Goal: Find specific page/section: Find specific page/section

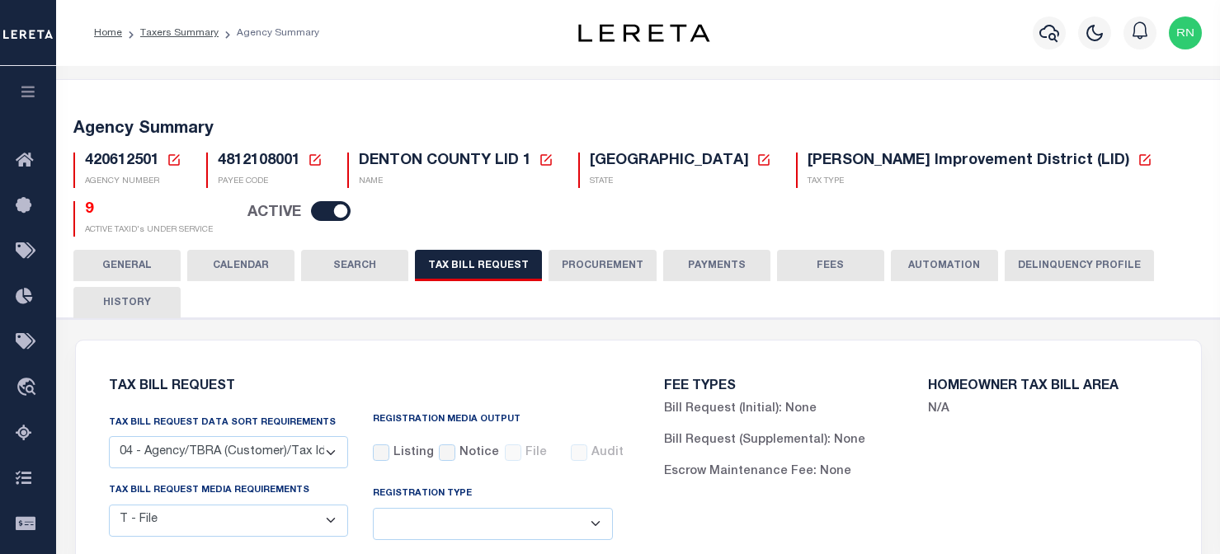
select select "28"
select select "22"
select select "true"
select select "14"
select select
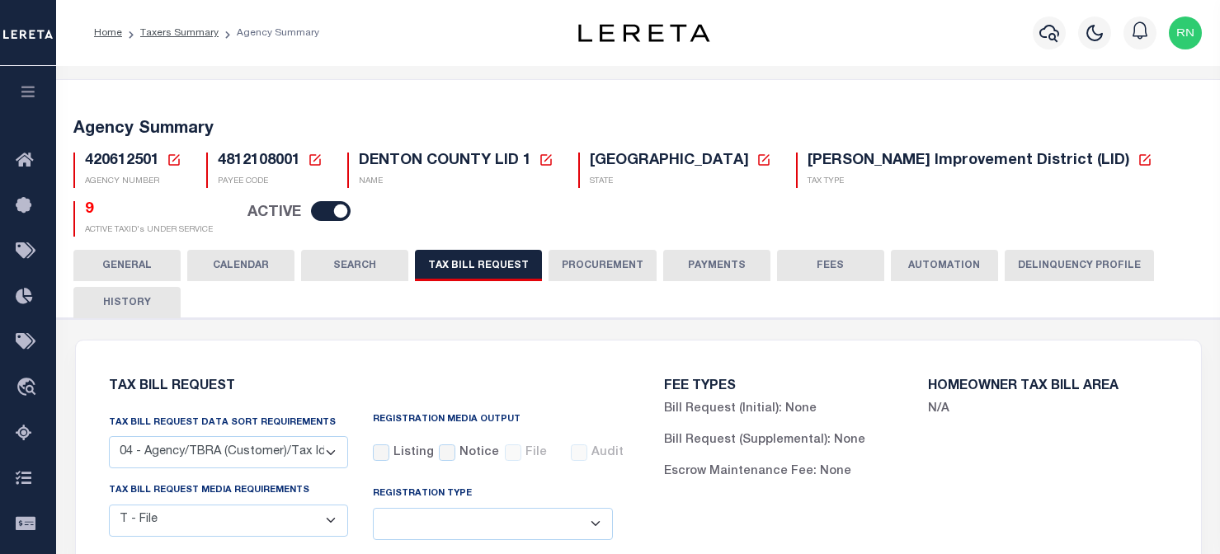
select select "4820180002"
select select "2"
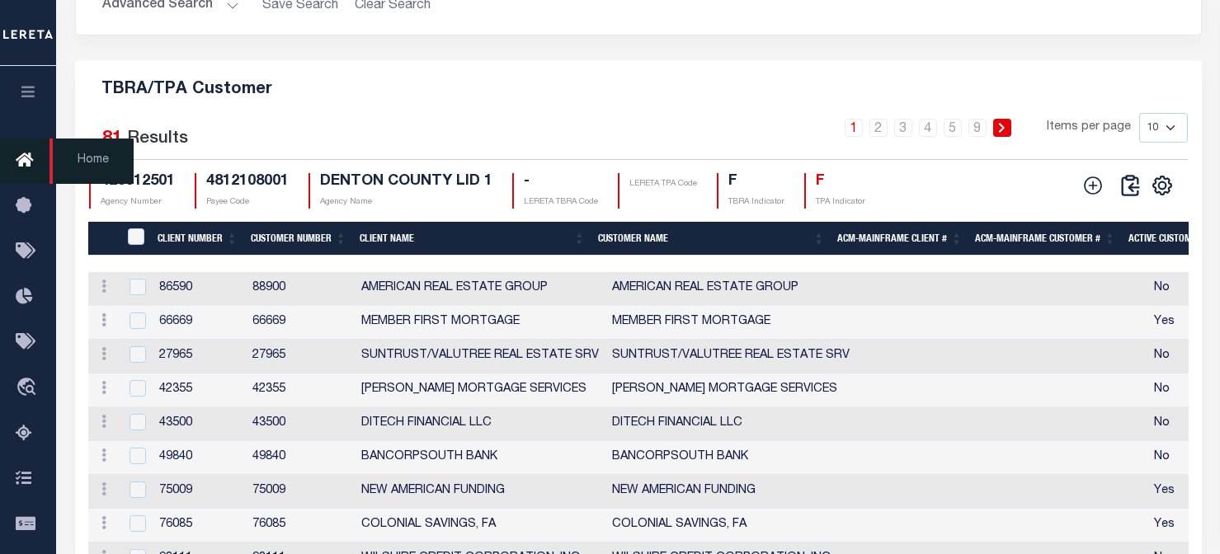
click at [26, 158] on icon at bounding box center [29, 161] width 26 height 21
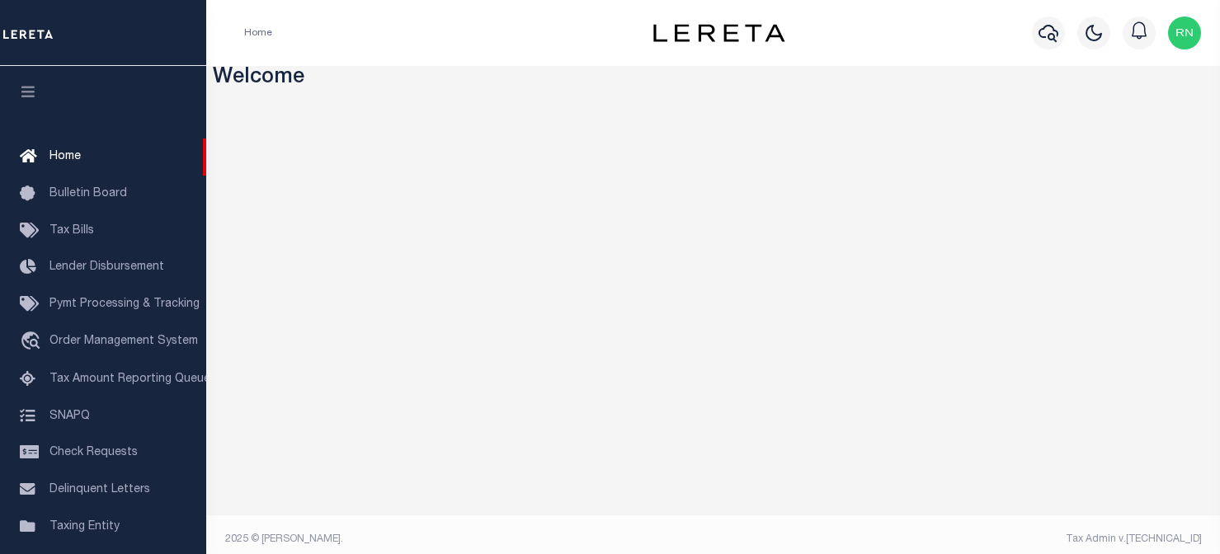
click at [911, 43] on div "Profile Sign out" at bounding box center [1004, 33] width 407 height 58
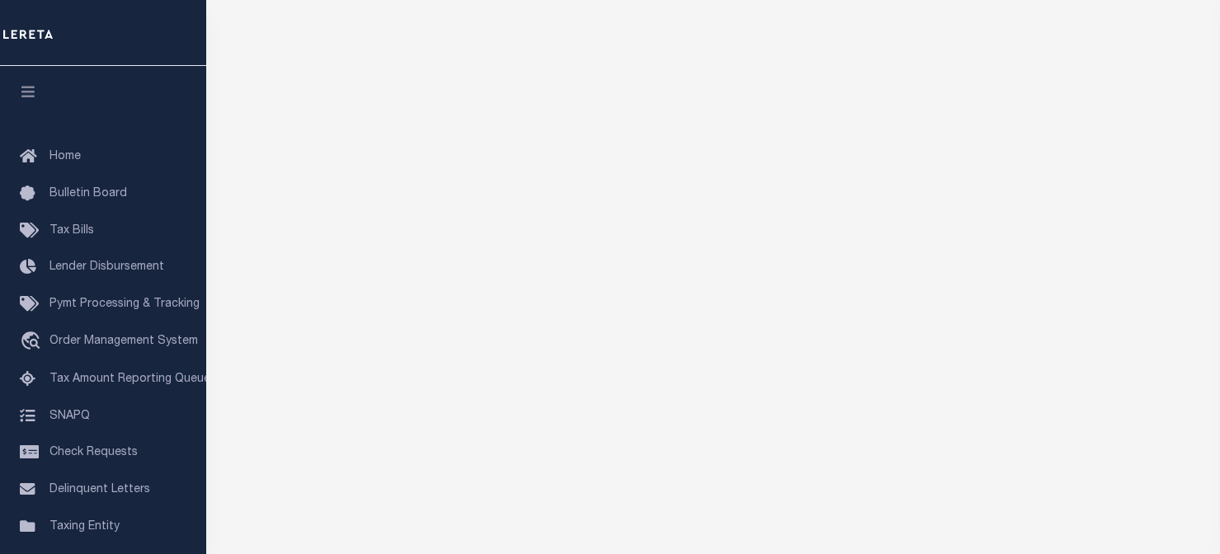
scroll to position [233, 0]
